Goal: Task Accomplishment & Management: Manage account settings

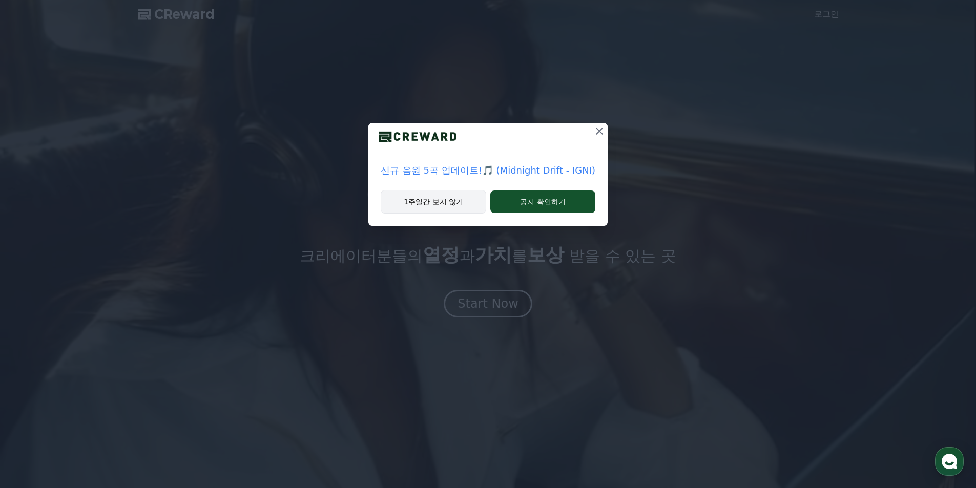
click at [461, 198] on button "1주일간 보지 않기" at bounding box center [434, 202] width 106 height 24
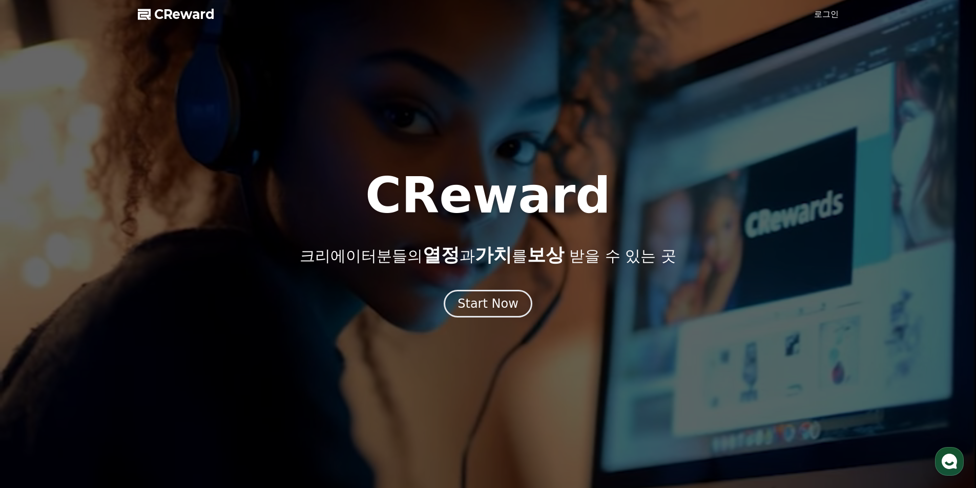
click at [829, 21] on div at bounding box center [488, 244] width 976 height 488
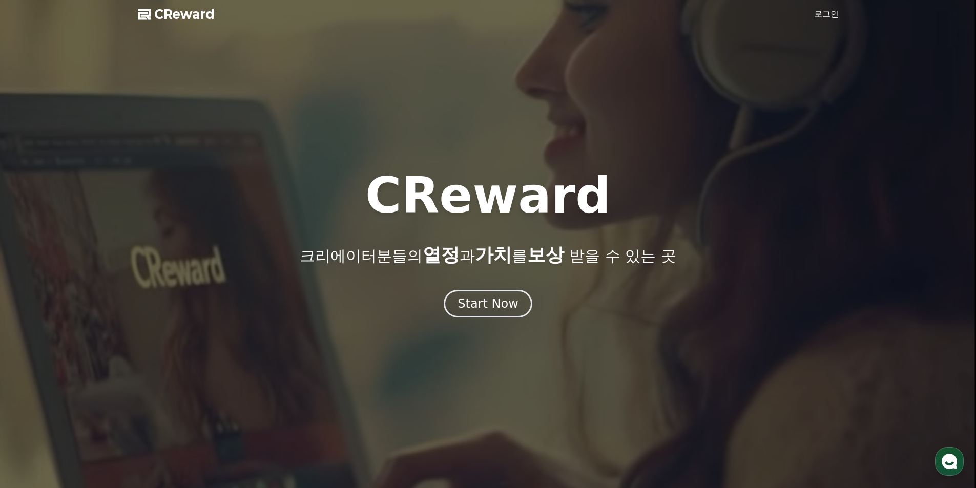
click at [828, 15] on link "로그인" at bounding box center [826, 14] width 25 height 12
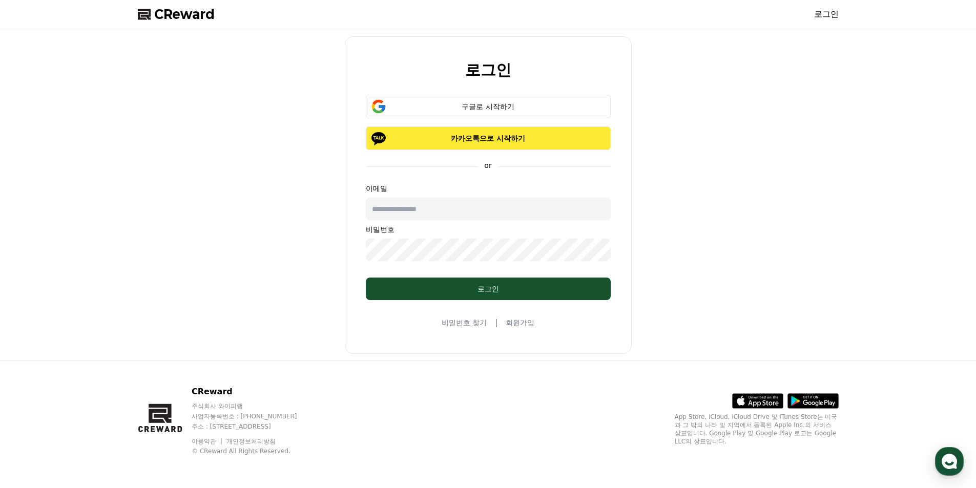
click at [489, 127] on button "카카오톡으로 시작하기" at bounding box center [488, 139] width 245 height 24
click at [489, 127] on button "Loading..." at bounding box center [488, 139] width 245 height 24
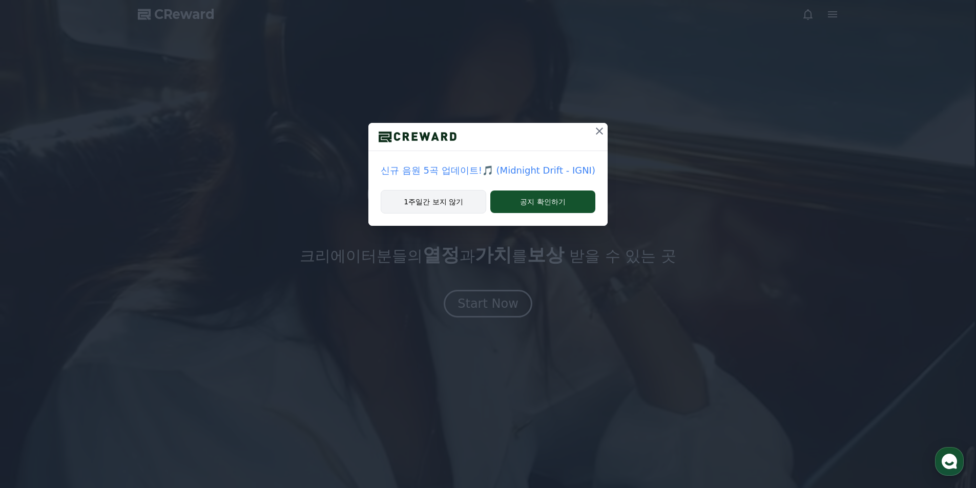
click at [469, 201] on button "1주일간 보지 않기" at bounding box center [434, 202] width 106 height 24
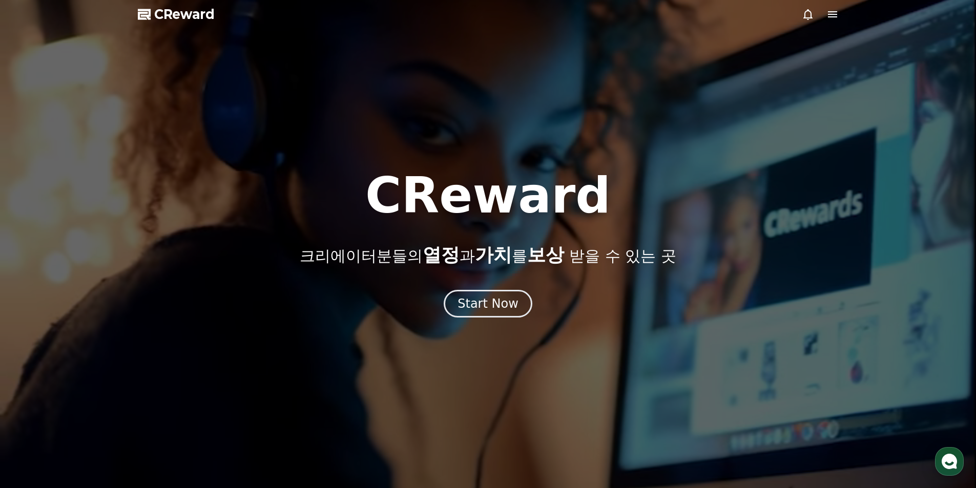
click at [825, 13] on div at bounding box center [820, 14] width 37 height 12
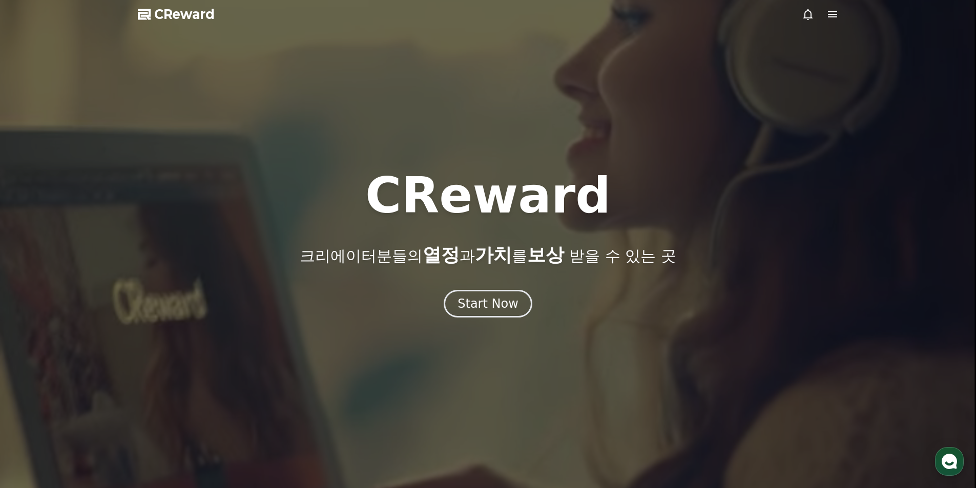
click at [832, 17] on icon at bounding box center [832, 14] width 9 height 6
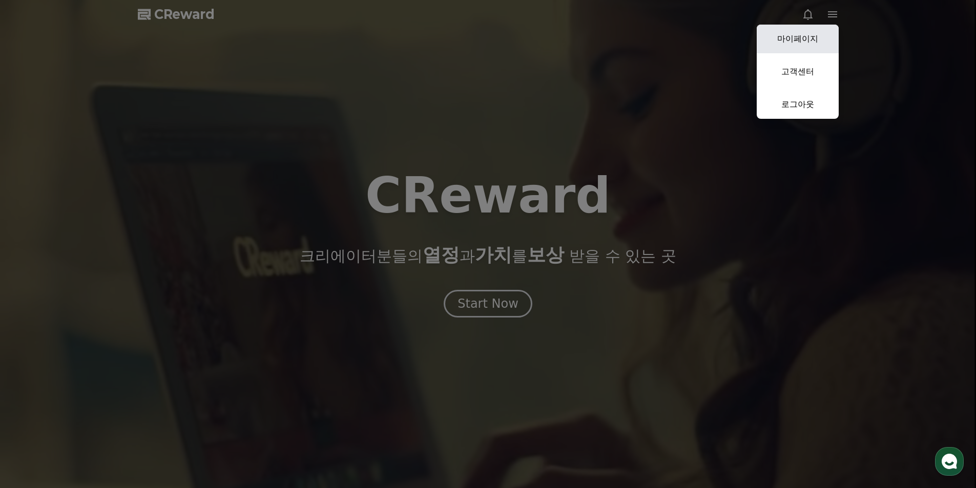
click at [808, 35] on link "마이페이지" at bounding box center [798, 39] width 82 height 29
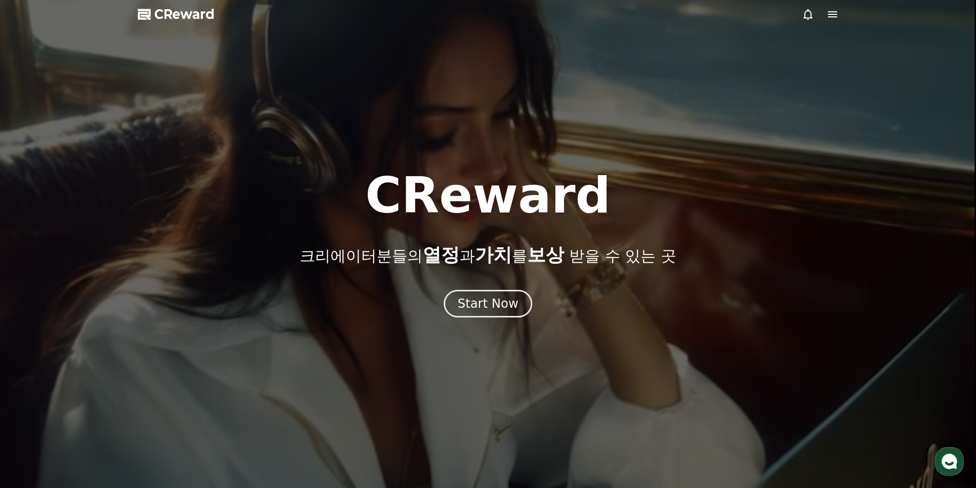
select select "**********"
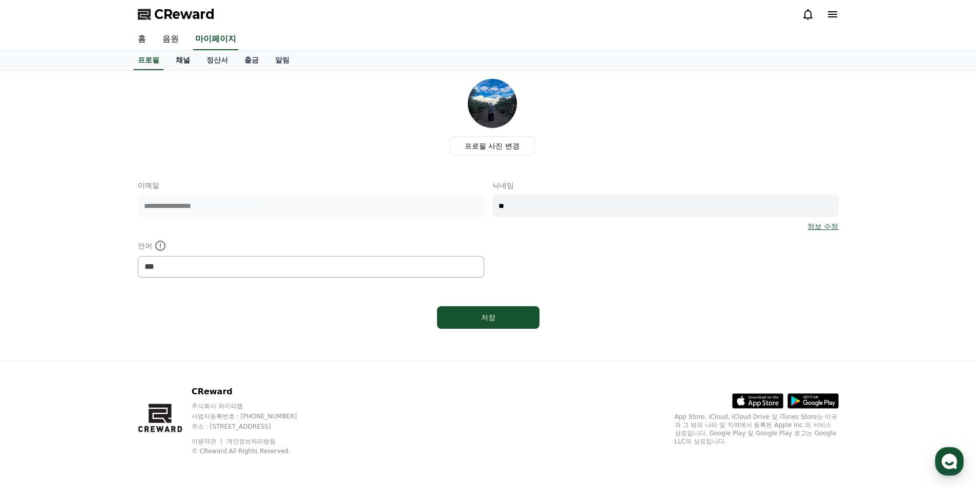
click at [184, 57] on link "채널" at bounding box center [183, 60] width 31 height 19
